Goal: Information Seeking & Learning: Check status

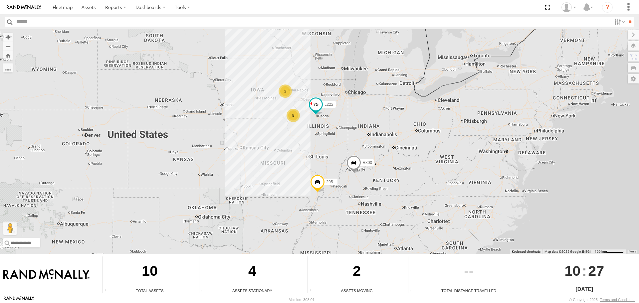
click at [317, 101] on span at bounding box center [316, 105] width 12 height 12
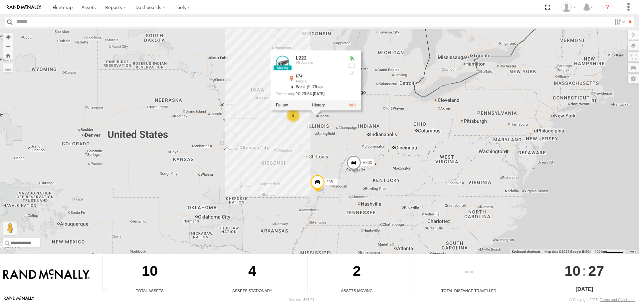
click at [169, 87] on div "5 L222 2 R300 295 L222 All Assets I-74 Peoria 40.73995 , -89.65132 West 75 10:2…" at bounding box center [319, 141] width 639 height 225
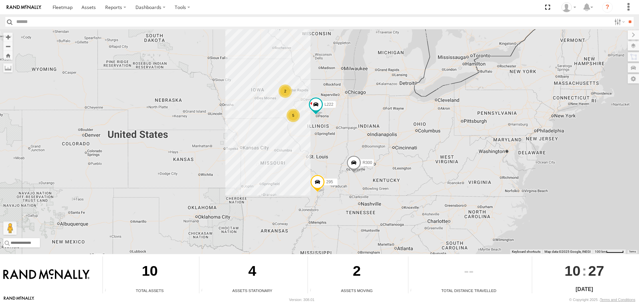
click at [285, 93] on div "2" at bounding box center [284, 91] width 13 height 13
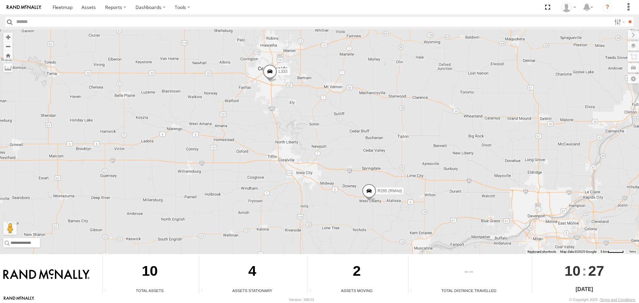
click at [273, 69] on span at bounding box center [270, 73] width 15 height 18
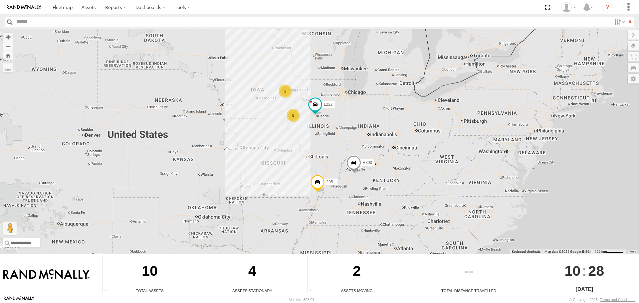
click at [352, 162] on span at bounding box center [353, 164] width 15 height 18
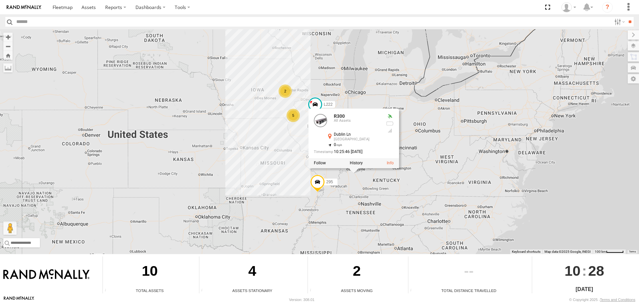
click at [239, 159] on div "5 L222 2 R300 295 R300 All Assets Dublin Ln Owensboro 37.7771 , -87.13324 0 10:…" at bounding box center [319, 141] width 639 height 225
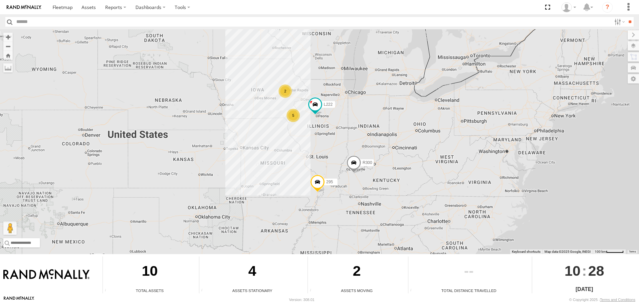
click at [295, 118] on div "5" at bounding box center [292, 115] width 13 height 13
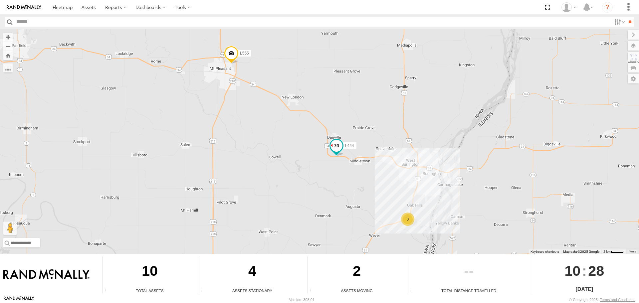
click at [339, 144] on span at bounding box center [336, 146] width 12 height 12
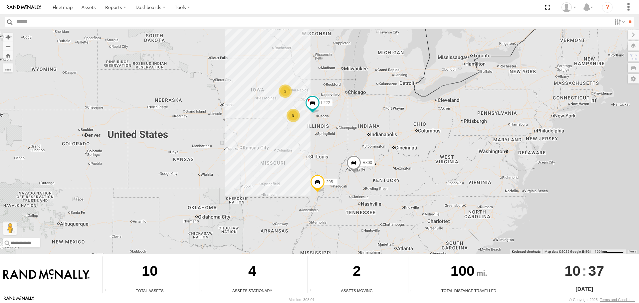
click at [284, 93] on div "2" at bounding box center [284, 91] width 13 height 13
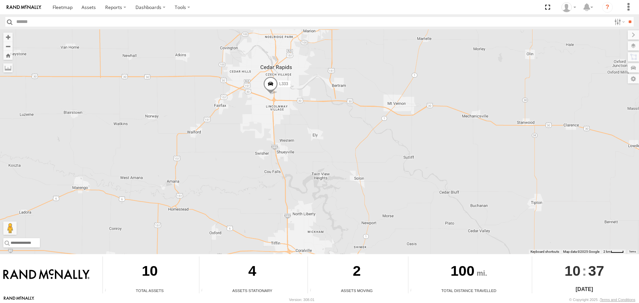
click at [272, 81] on span at bounding box center [270, 86] width 15 height 18
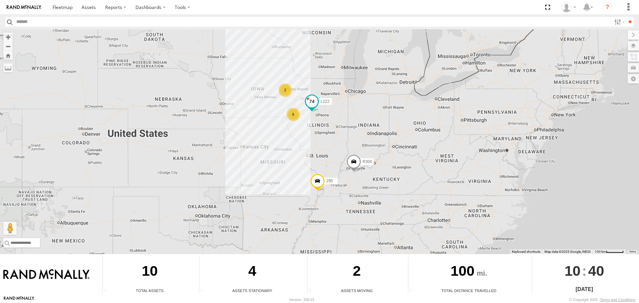
click at [310, 102] on span at bounding box center [312, 101] width 12 height 12
click at [313, 100] on span at bounding box center [311, 102] width 12 height 12
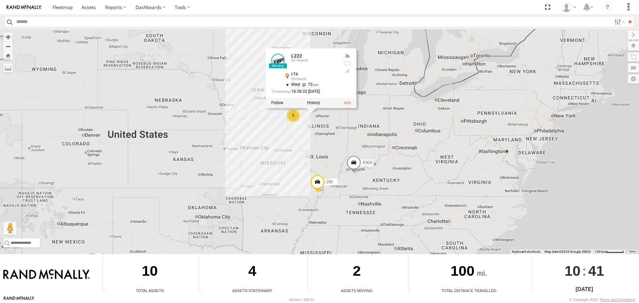
click at [379, 121] on div "5 L222 2 R300 295 L222 All Assets I-74 Elmwood 40.85159 , -89.95345 West 75 10:…" at bounding box center [319, 141] width 639 height 225
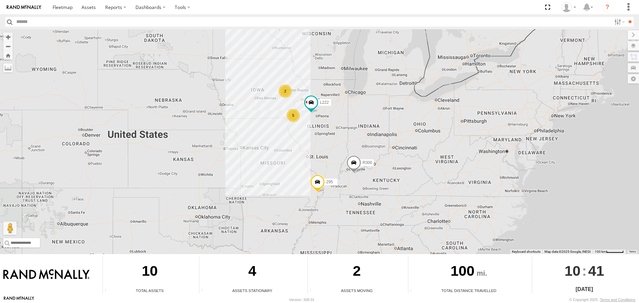
click at [290, 91] on div "2" at bounding box center [284, 91] width 13 height 13
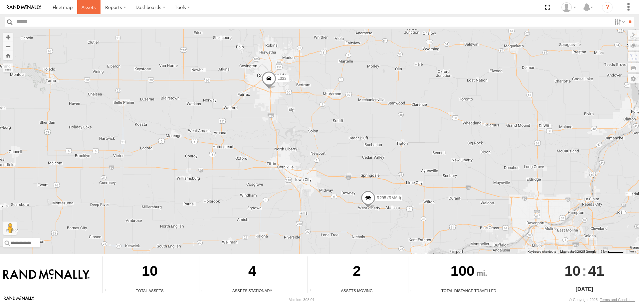
click at [94, 10] on link at bounding box center [89, 7] width 24 height 14
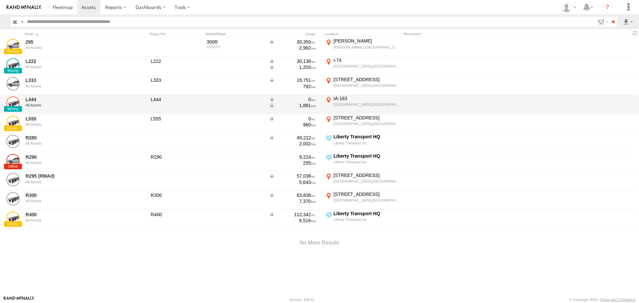
click at [11, 103] on link at bounding box center [12, 102] width 13 height 13
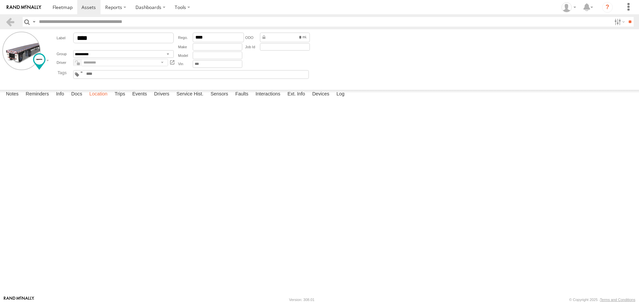
click at [107, 99] on label "Location" at bounding box center [98, 94] width 25 height 9
click at [0, 0] on span at bounding box center [0, 0] width 0 height 0
click at [0, 0] on div "L444 L444 All Assets IA-163 [GEOGRAPHIC_DATA] 40.97687 , -91.51618 North 62 10:…" at bounding box center [0, 0] width 0 height 0
